Goal: Download file/media

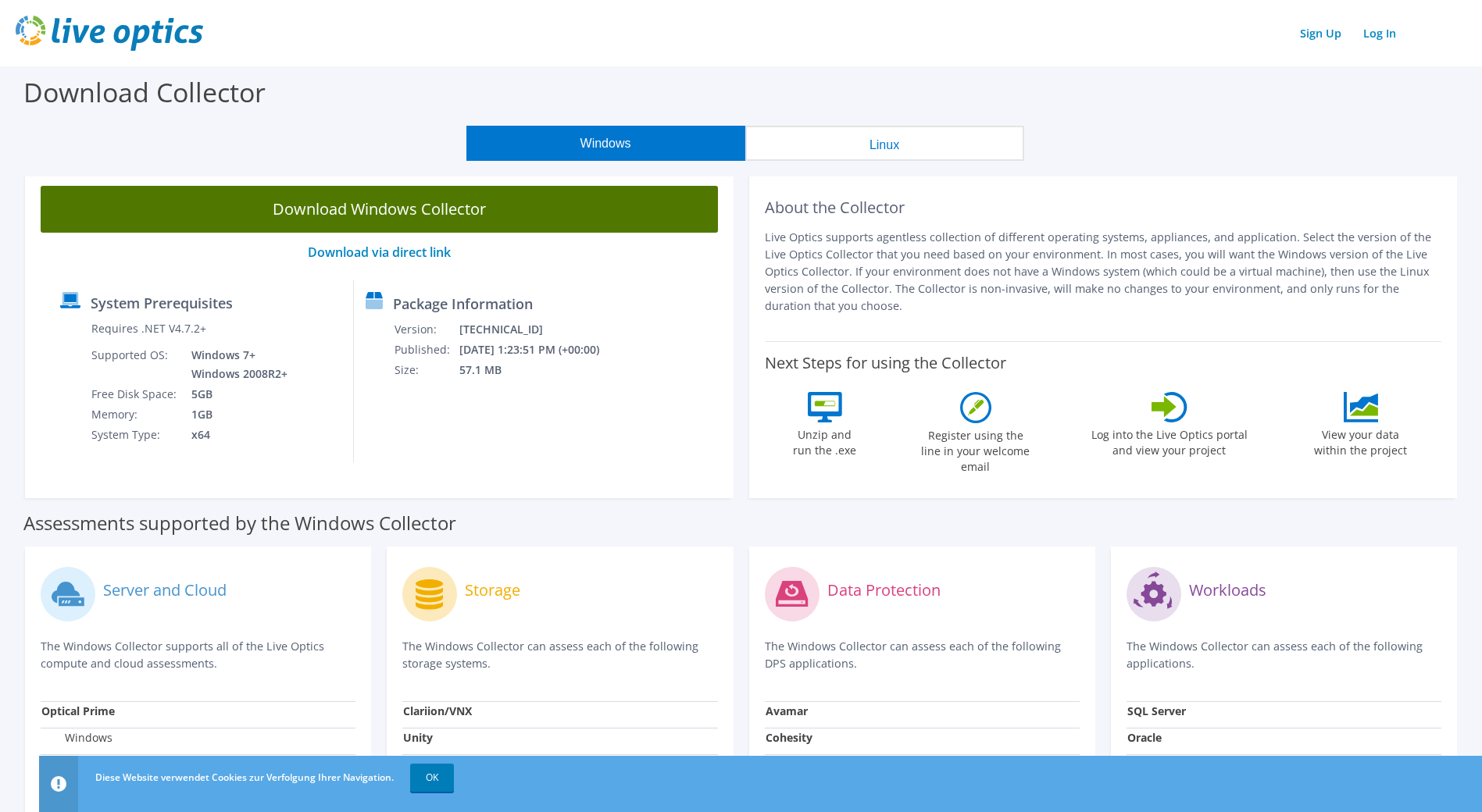
click at [446, 219] on link "Download Windows Collector" at bounding box center [379, 209] width 678 height 47
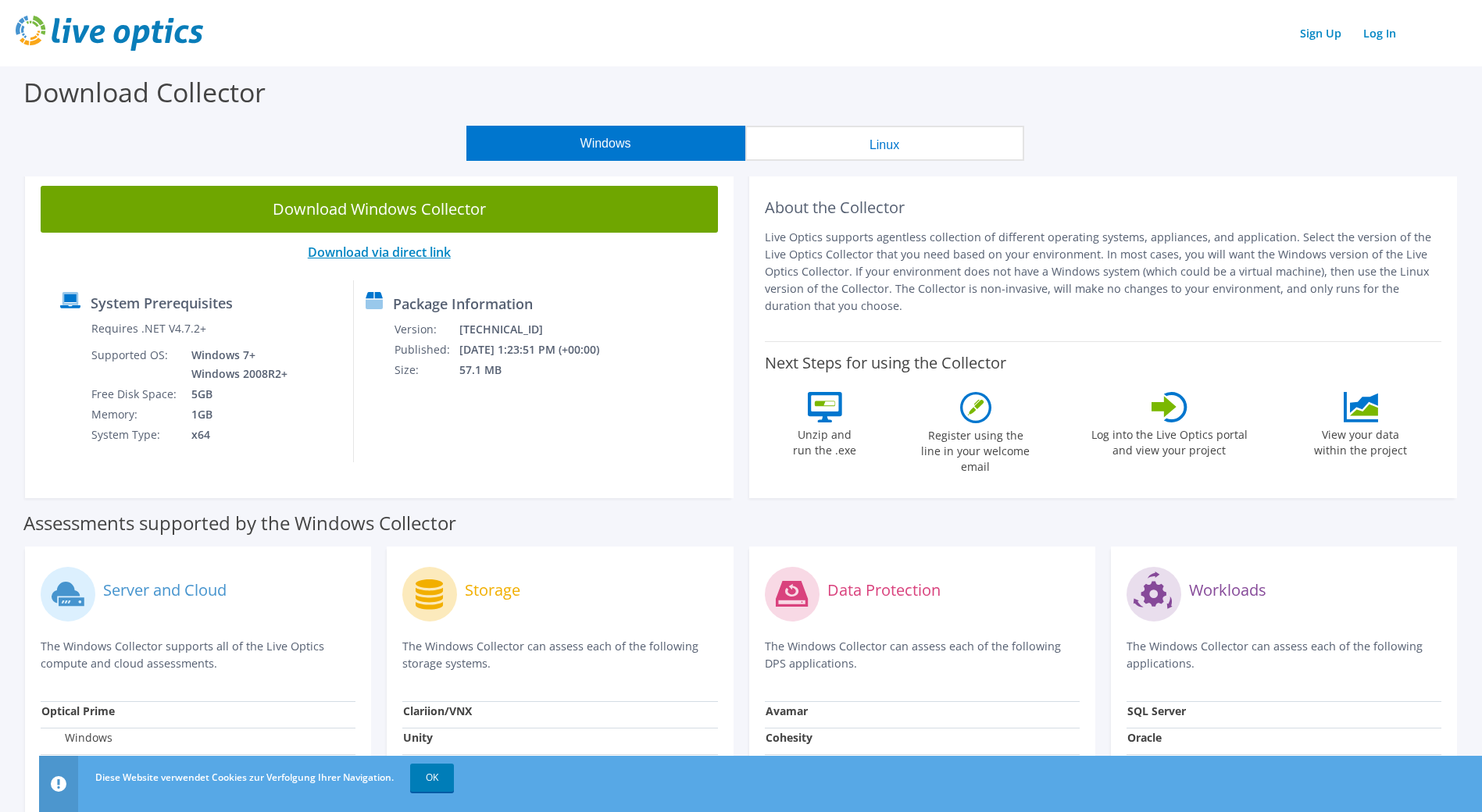
click at [388, 248] on link "Download via direct link" at bounding box center [379, 252] width 143 height 17
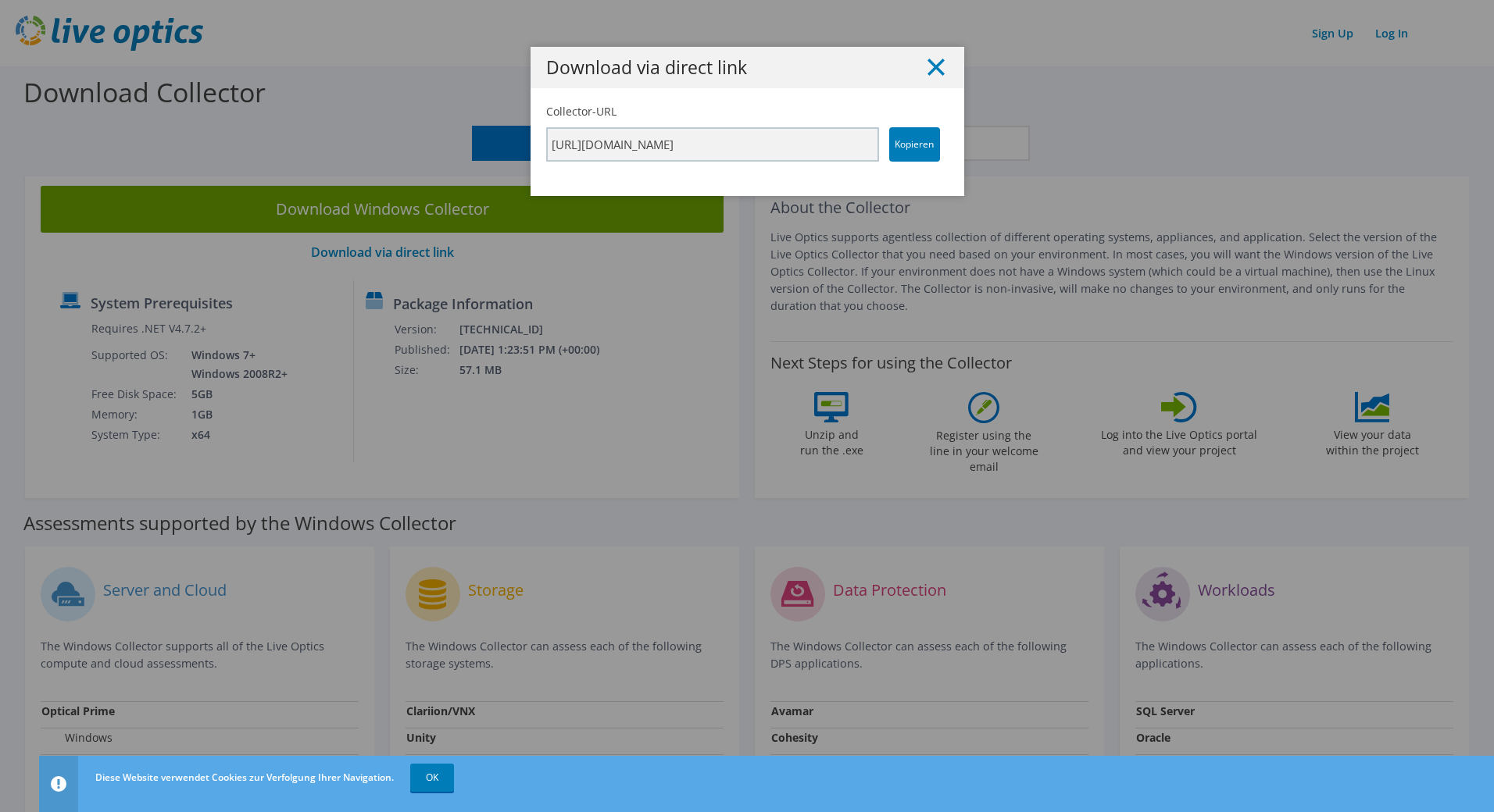
click at [934, 68] on icon at bounding box center [936, 67] width 17 height 17
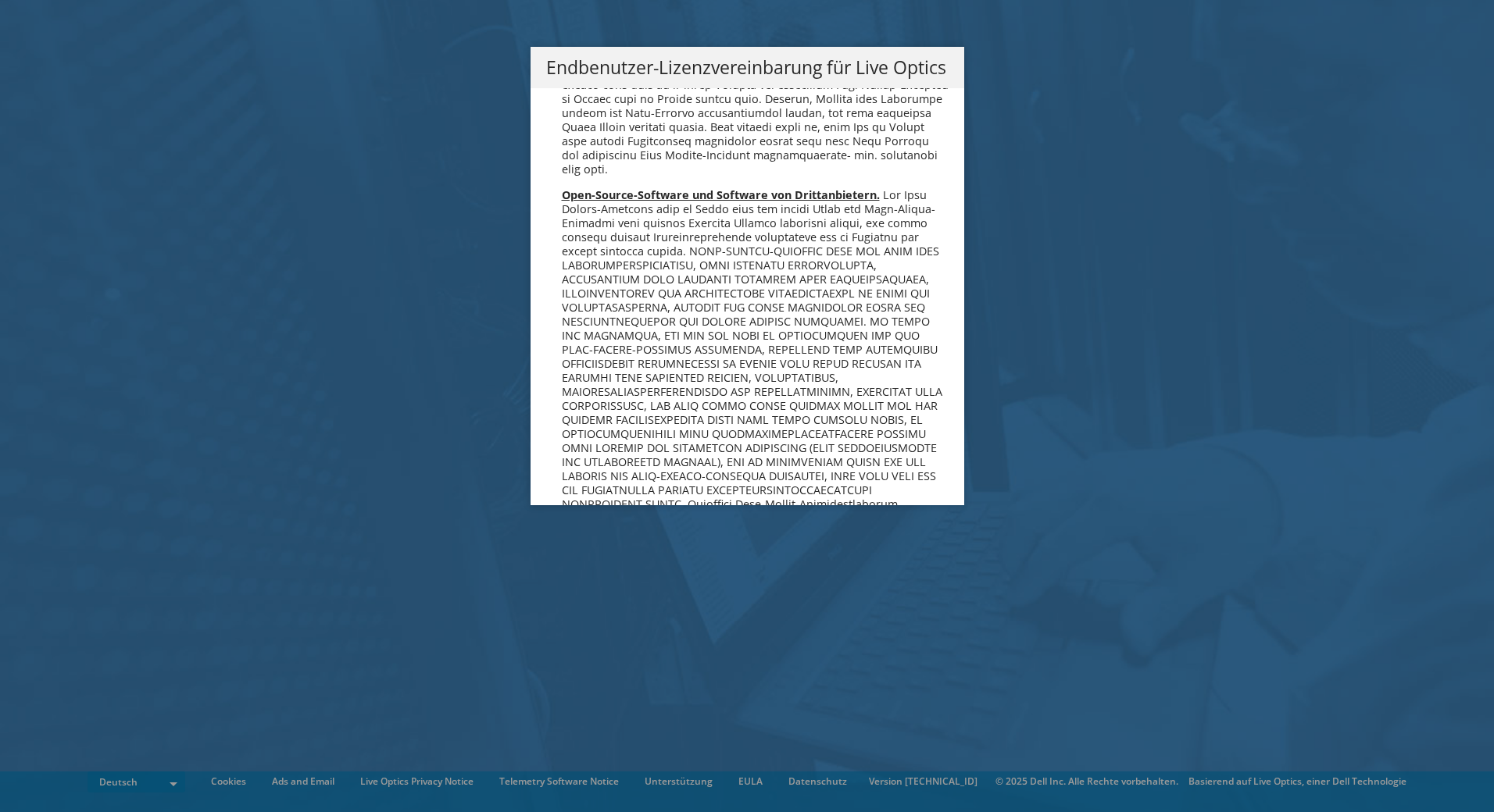
scroll to position [7678, 0]
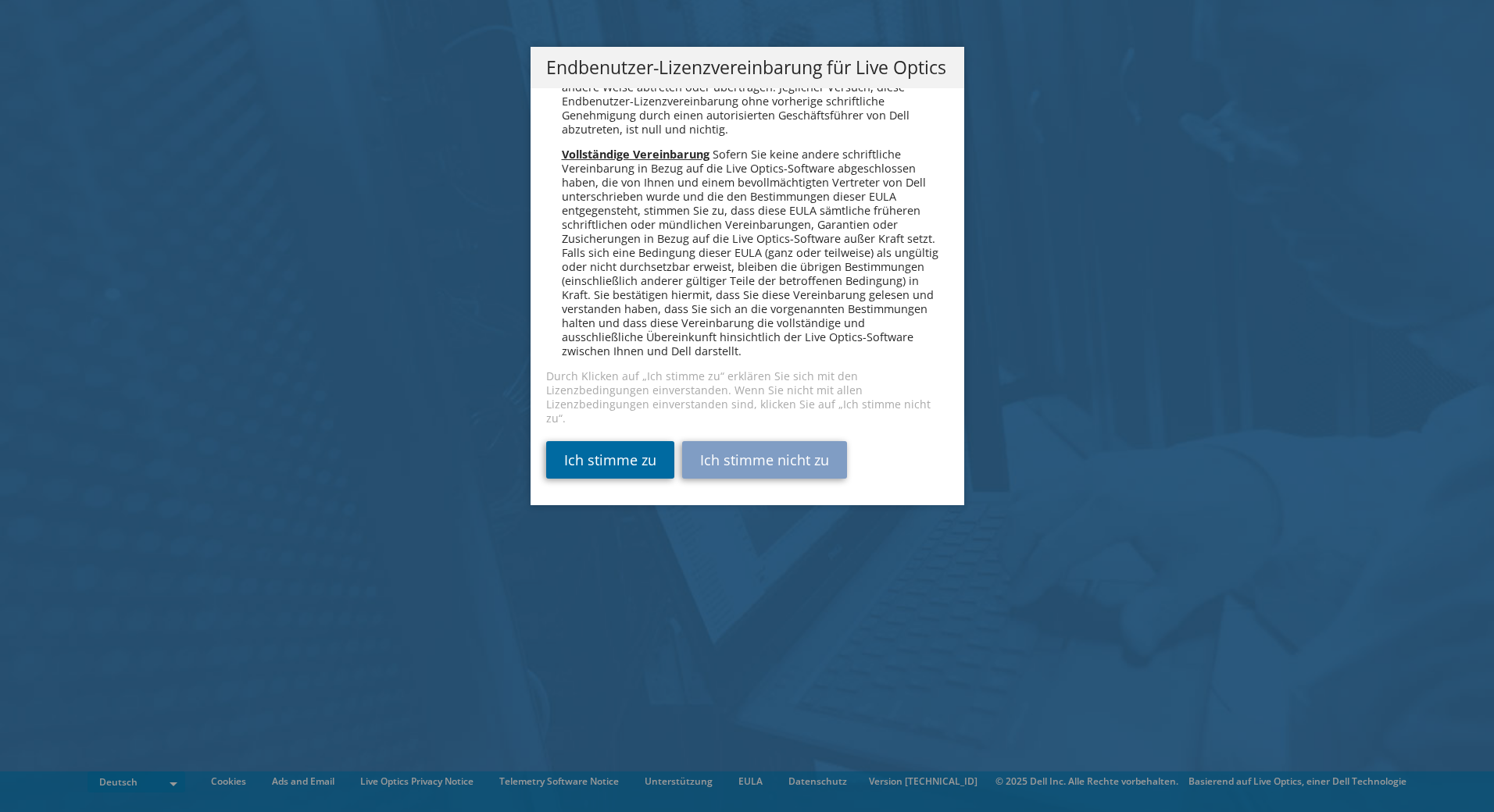
click at [625, 462] on link "Ich stimme zu" at bounding box center [610, 460] width 128 height 38
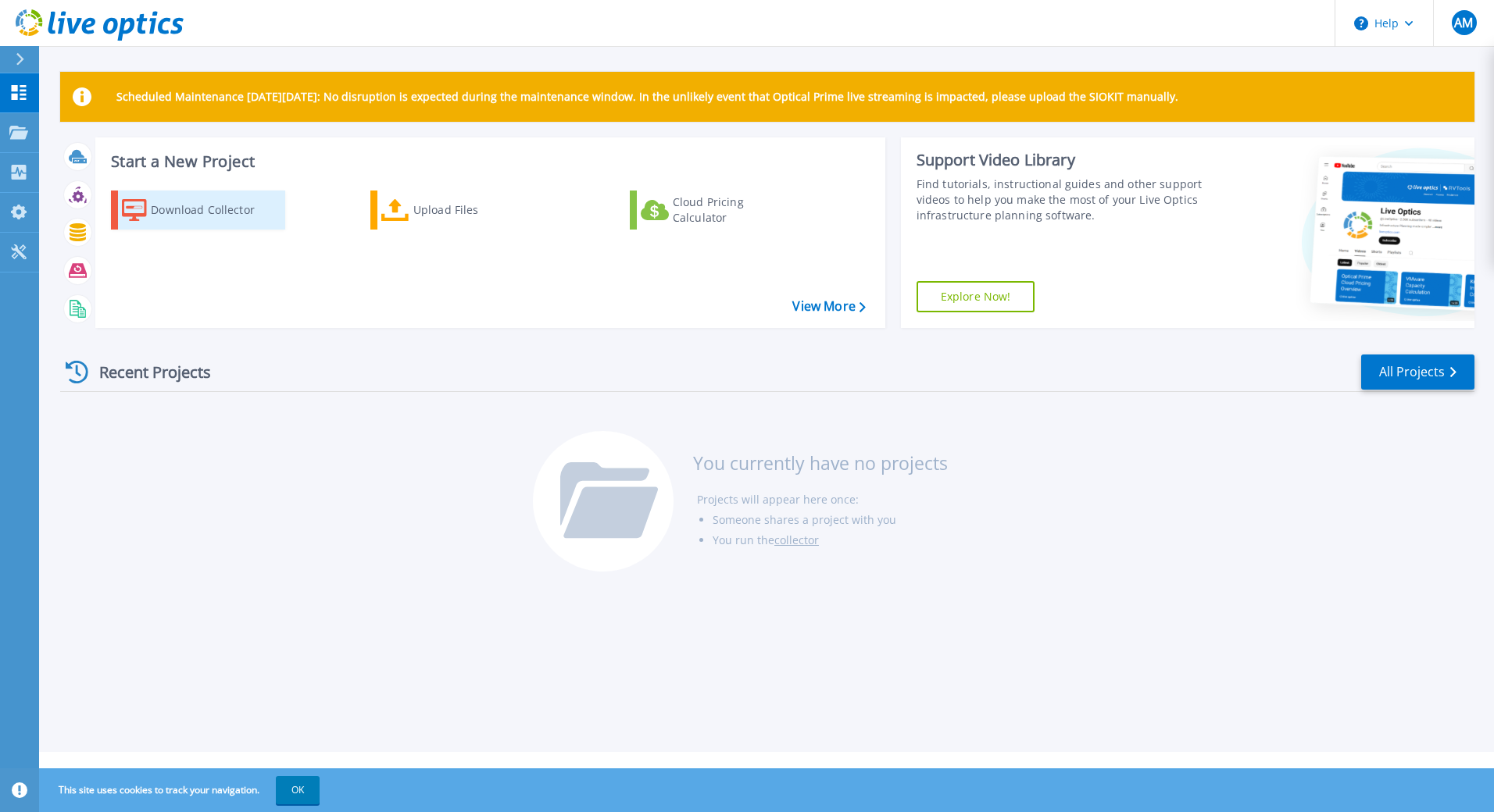
click at [248, 218] on div "Download Collector" at bounding box center [213, 209] width 125 height 31
